Goal: Book appointment/travel/reservation

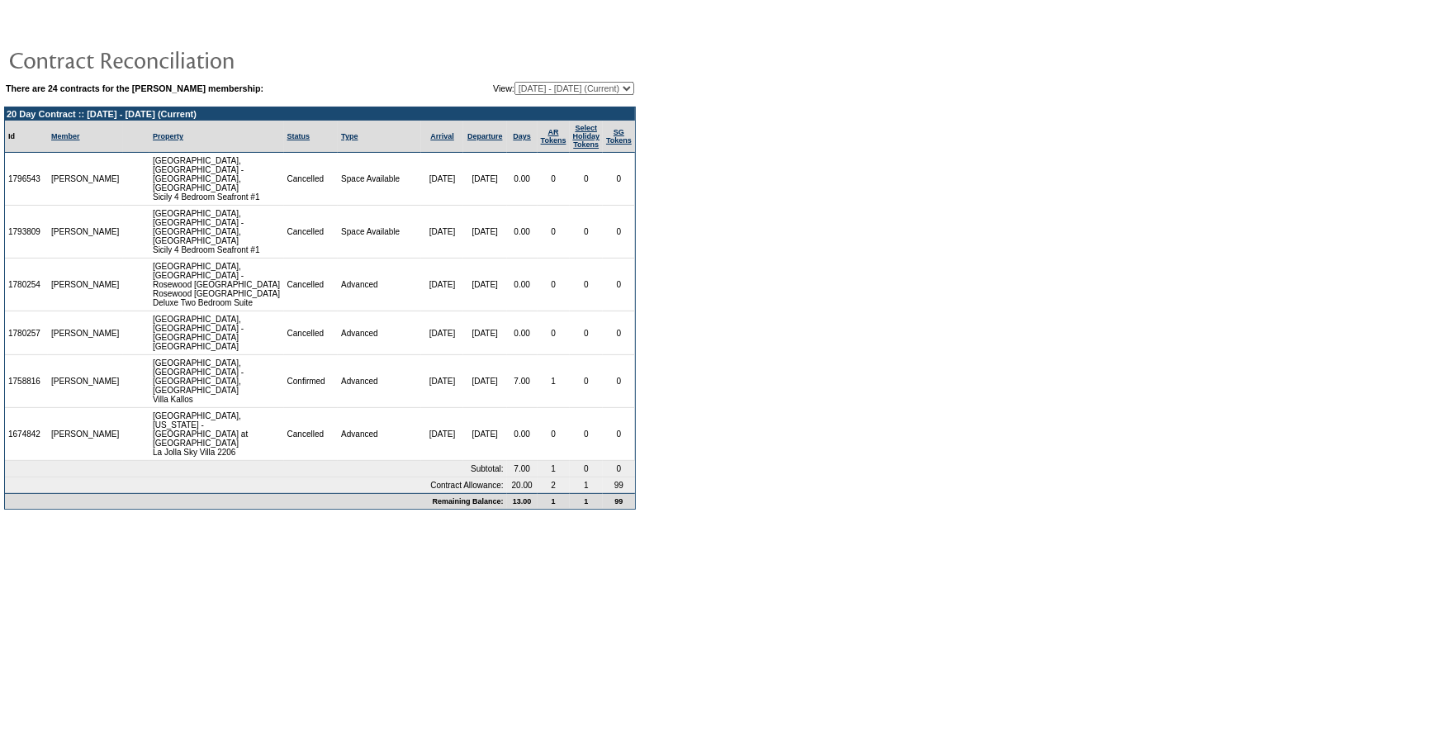
click at [515, 88] on select "08/31/05 - 08/31/06 09/01/06 - 08/31/07 09/01/07 - 08/31/08 09/01/08 - 08/31/09…" at bounding box center [575, 88] width 120 height 13
select select "135975"
click at [515, 82] on select "08/31/05 - 08/31/06 09/01/06 - 08/31/07 09/01/07 - 08/31/08 09/01/08 - 08/31/09…" at bounding box center [575, 88] width 120 height 13
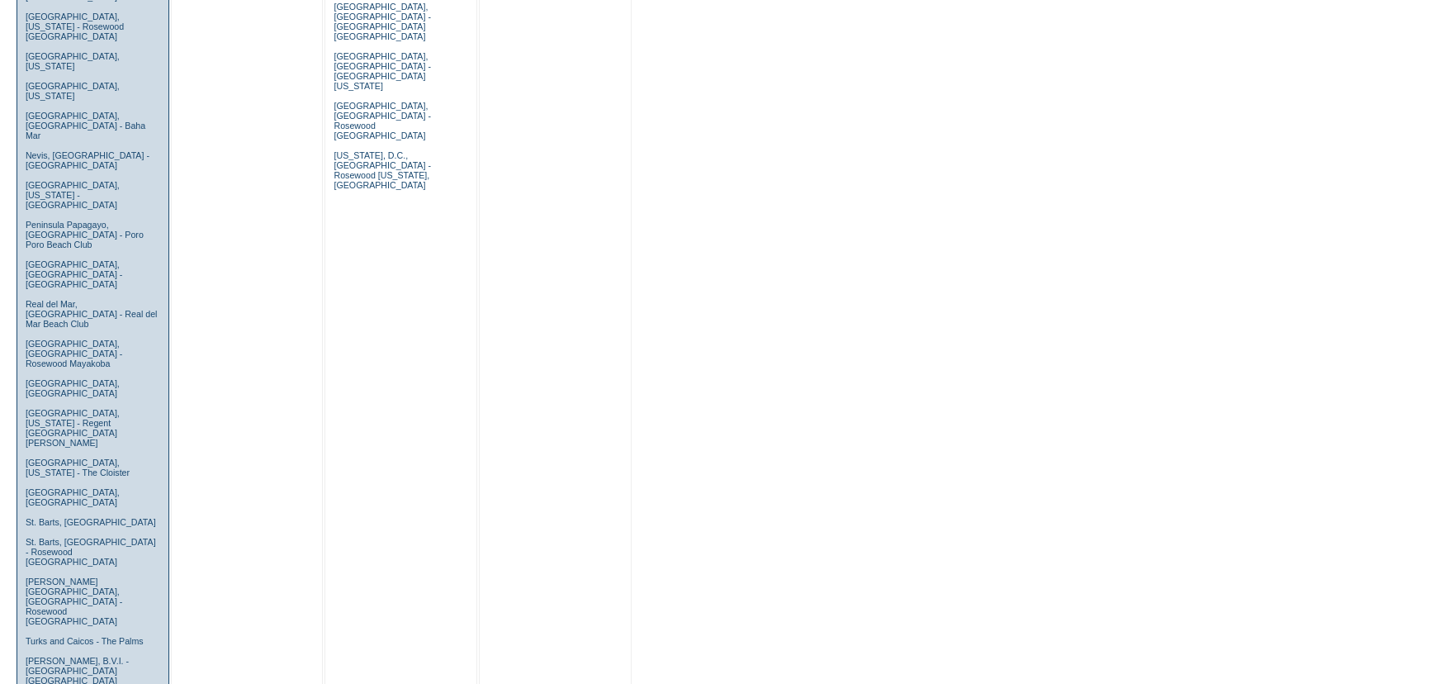
scroll to position [1126, 0]
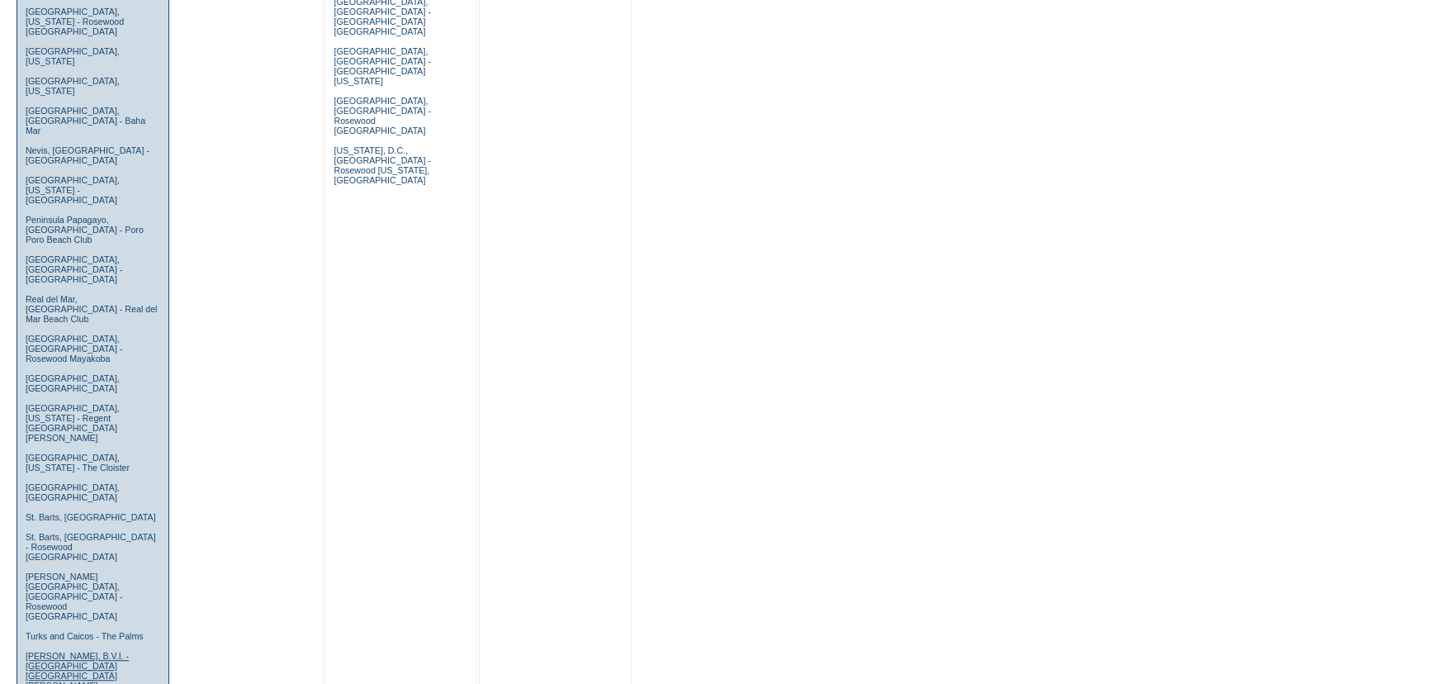
click at [88, 651] on link "[PERSON_NAME], B.V.I. - [GEOGRAPHIC_DATA] [GEOGRAPHIC_DATA][PERSON_NAME]" at bounding box center [77, 671] width 103 height 40
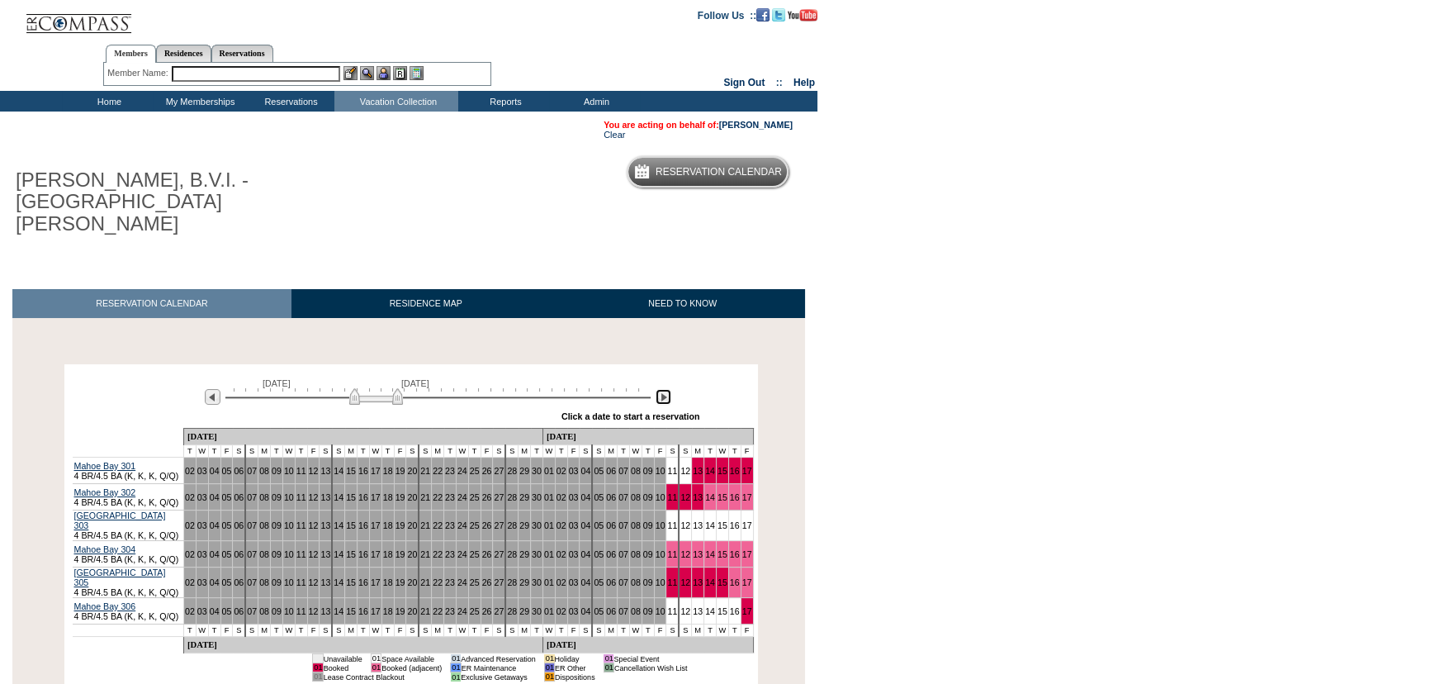
click at [662, 389] on img at bounding box center [664, 397] width 16 height 16
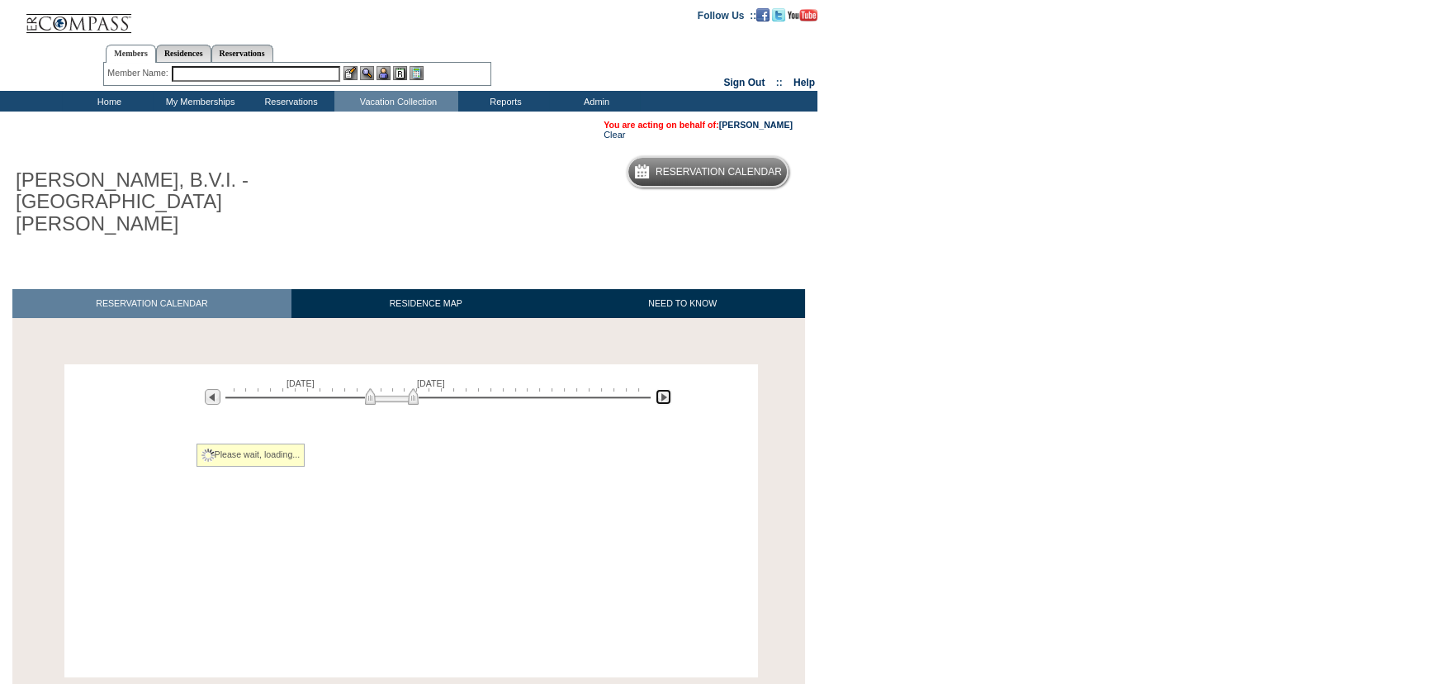
click at [662, 389] on img at bounding box center [664, 397] width 16 height 16
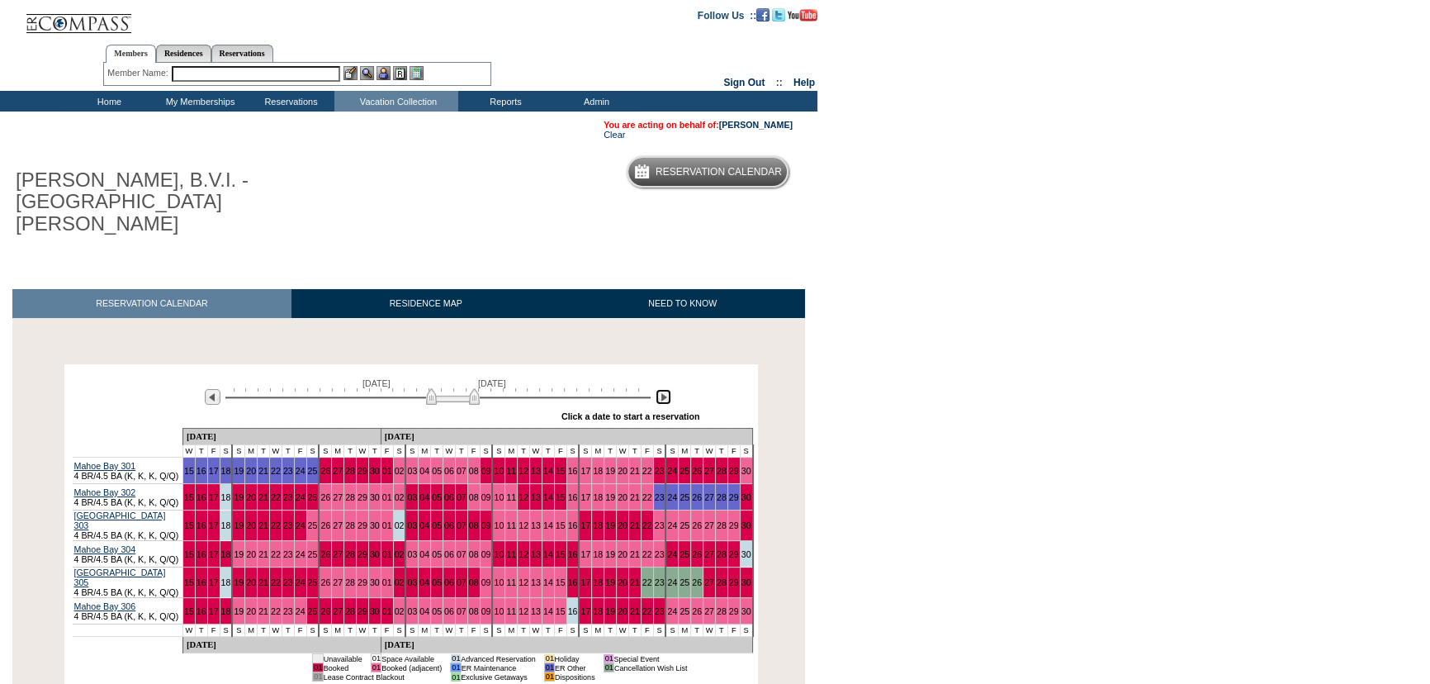
click at [662, 389] on img at bounding box center [664, 397] width 16 height 16
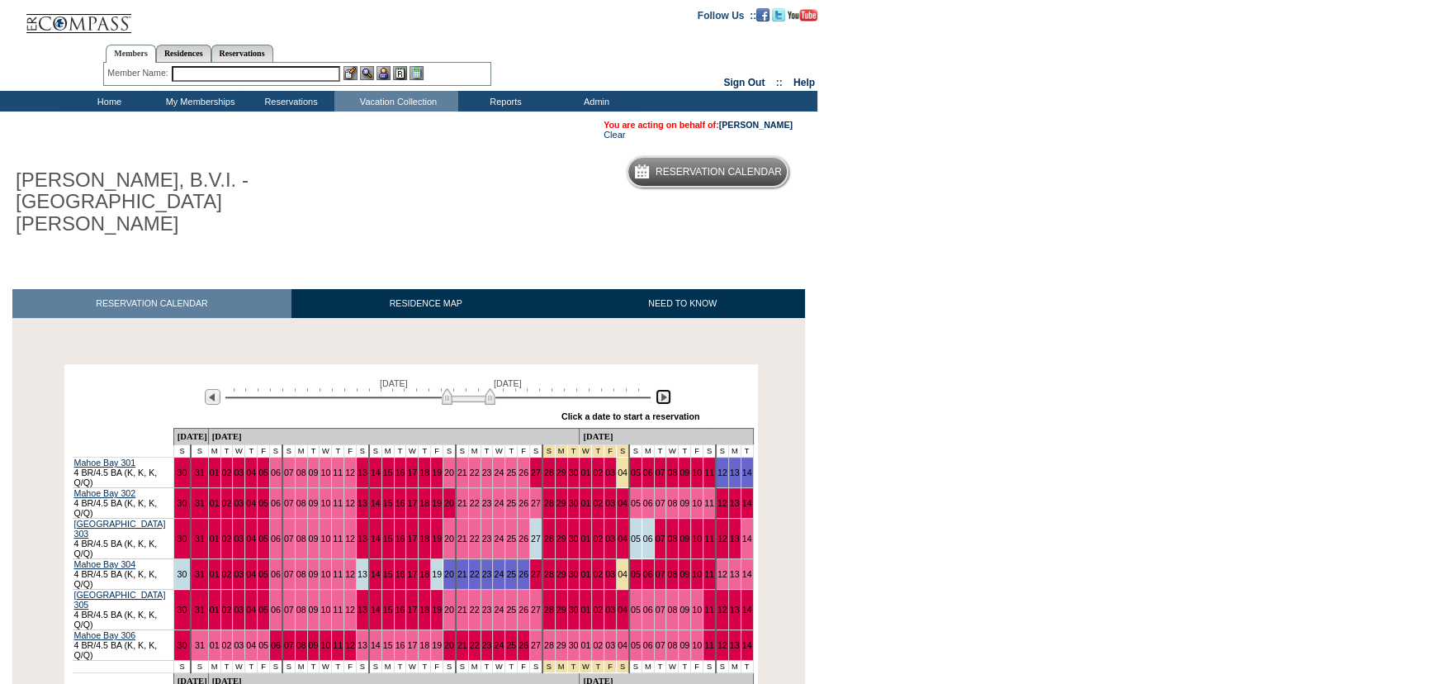
click at [662, 389] on img at bounding box center [664, 397] width 16 height 16
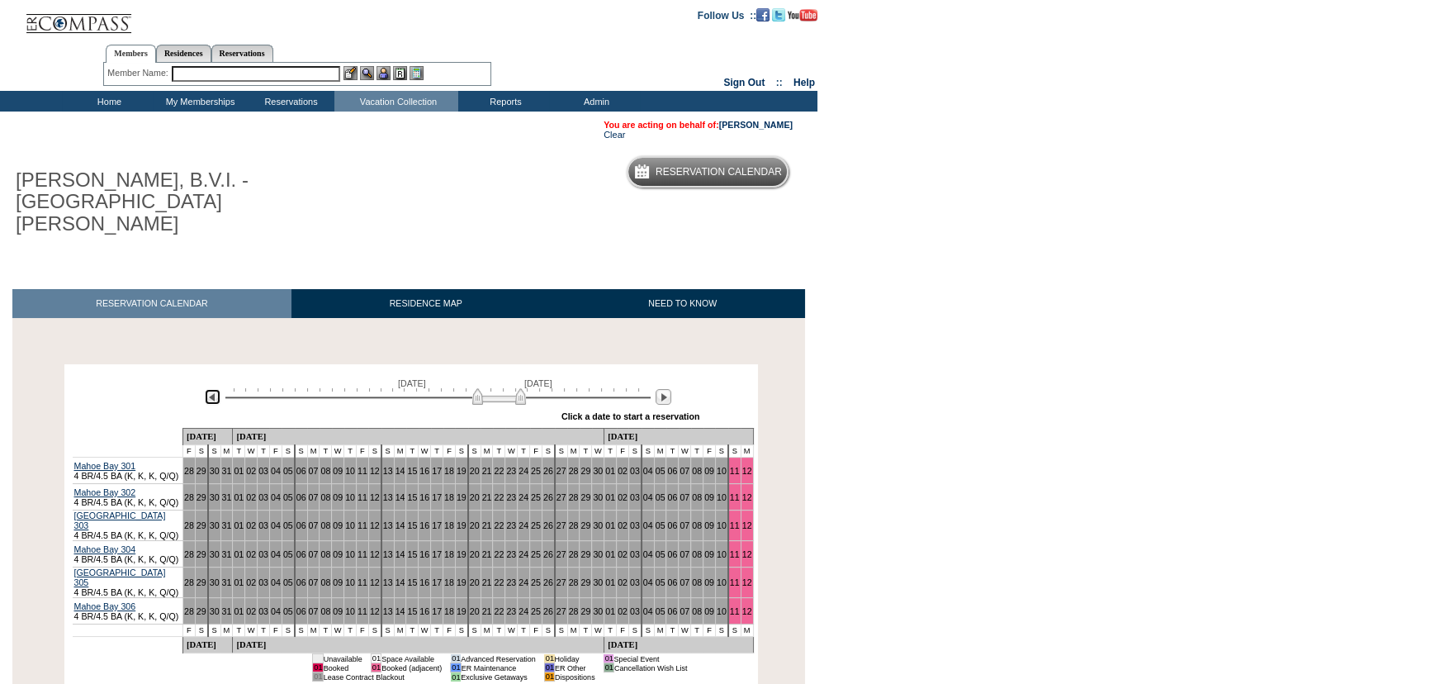
click at [208, 389] on img at bounding box center [213, 397] width 16 height 16
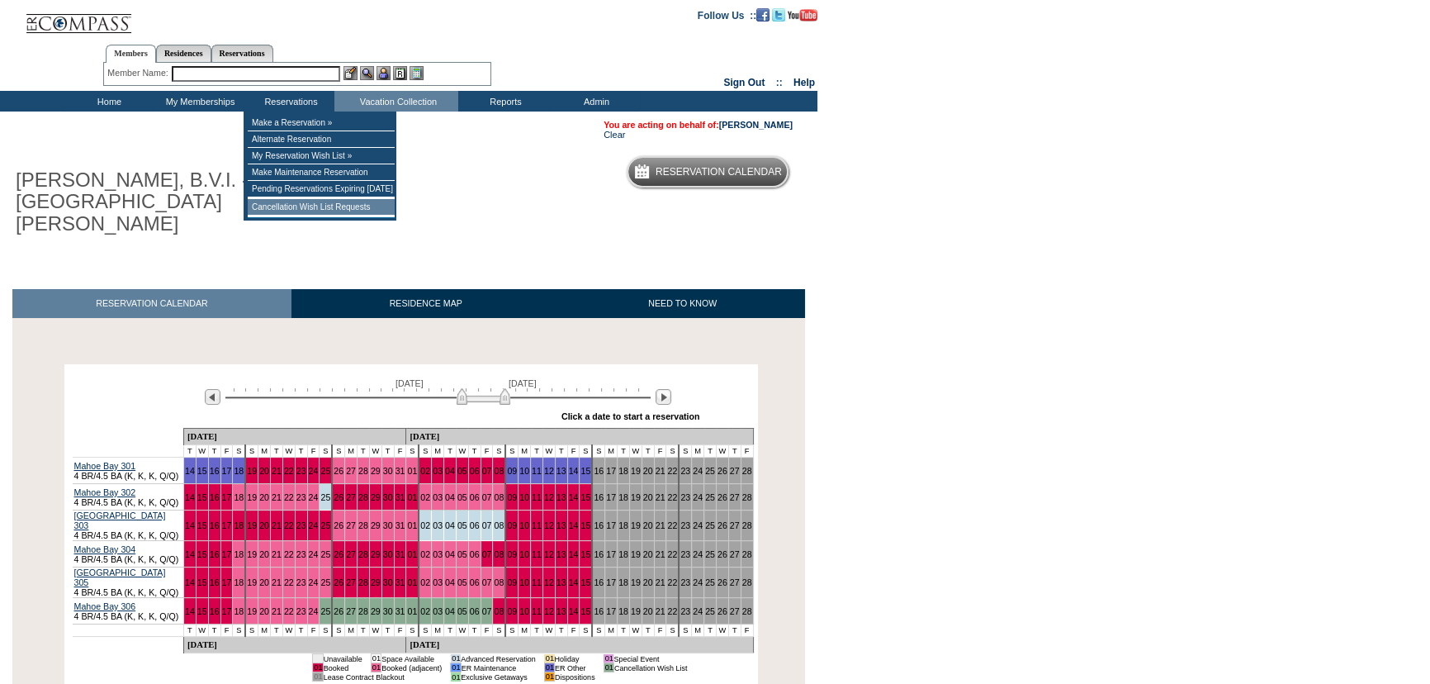
click at [320, 212] on td "Cancellation Wish List Requests" at bounding box center [321, 207] width 147 height 17
